Goal: Use online tool/utility: Utilize a website feature to perform a specific function

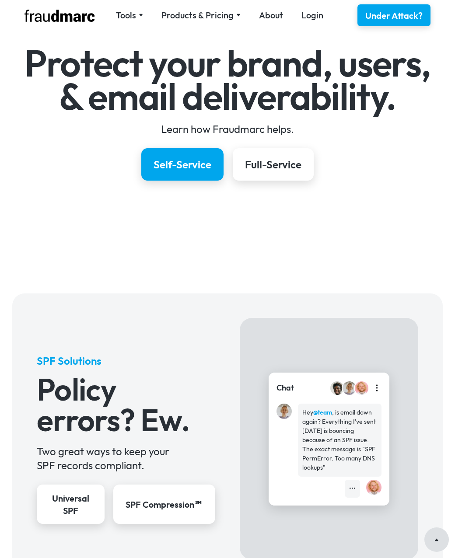
scroll to position [131, 0]
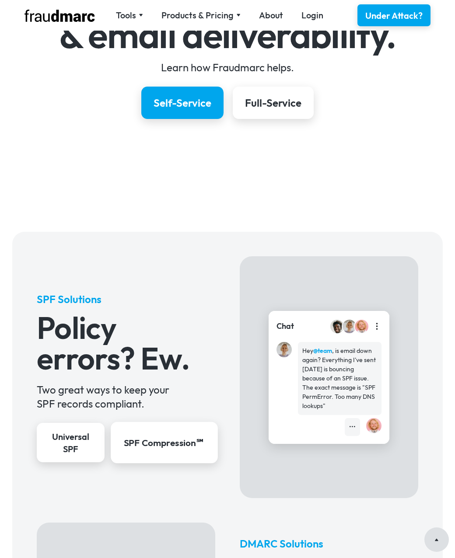
click at [160, 435] on link "SPF Compression℠" at bounding box center [164, 443] width 107 height 42
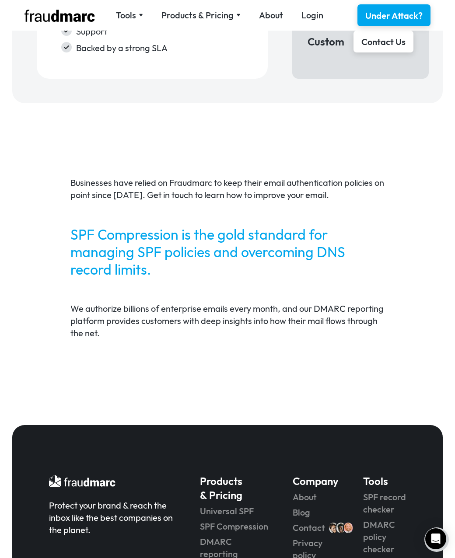
scroll to position [1661, 0]
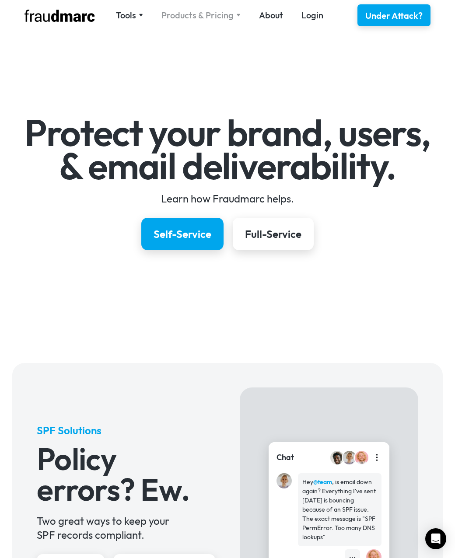
click at [192, 13] on div "Products & Pricing" at bounding box center [197, 15] width 72 height 12
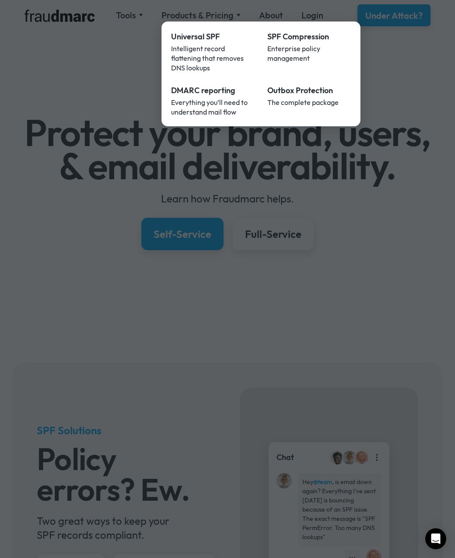
click at [400, 214] on div at bounding box center [227, 279] width 455 height 558
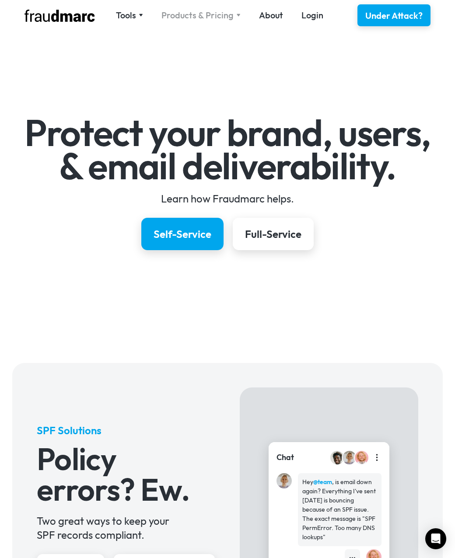
click at [230, 14] on div "Products & Pricing" at bounding box center [197, 15] width 72 height 12
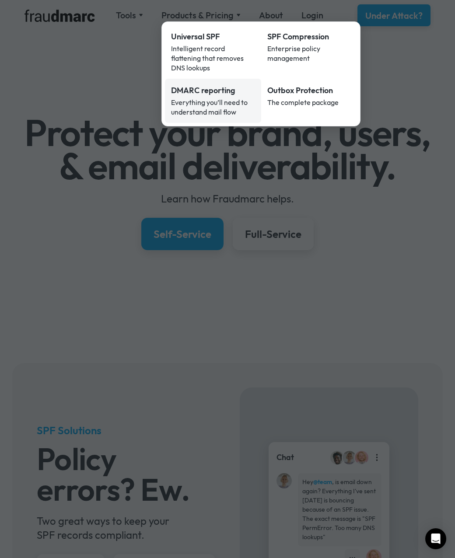
click at [216, 85] on div "DMARC reporting" at bounding box center [213, 90] width 84 height 11
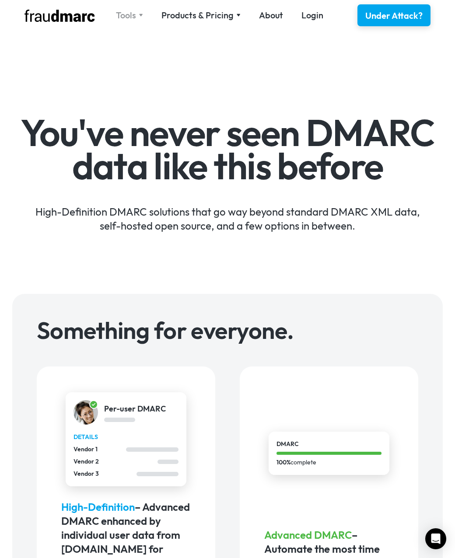
click at [133, 11] on div "Tools" at bounding box center [126, 15] width 20 height 12
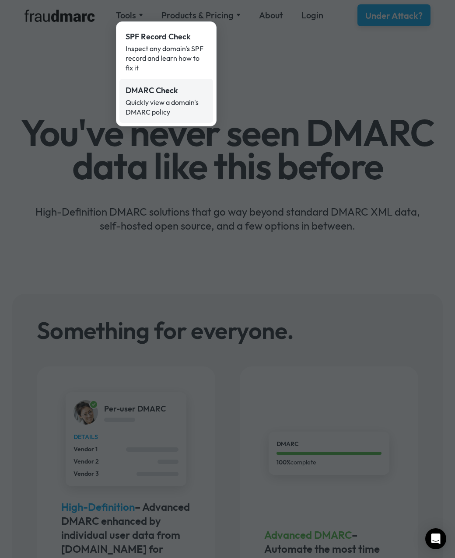
click at [180, 89] on div "DMARC Check" at bounding box center [165, 90] width 81 height 11
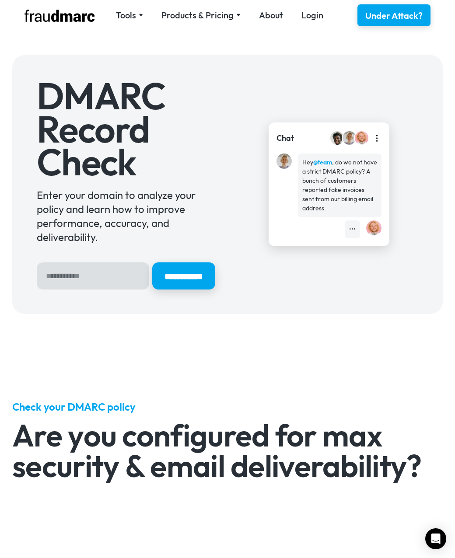
click at [90, 281] on input "Hero Sign Up Form" at bounding box center [93, 275] width 112 height 27
type input "********"
click at [152, 262] on input "**********" at bounding box center [183, 275] width 63 height 27
